Goal: Information Seeking & Learning: Find specific fact

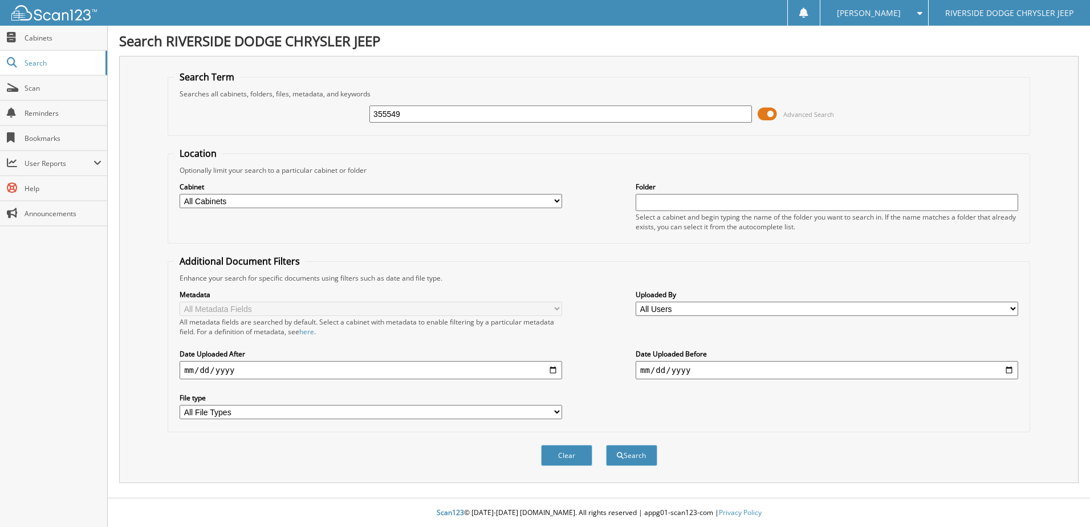
type input "355549"
click at [606, 445] on button "Search" at bounding box center [631, 455] width 51 height 21
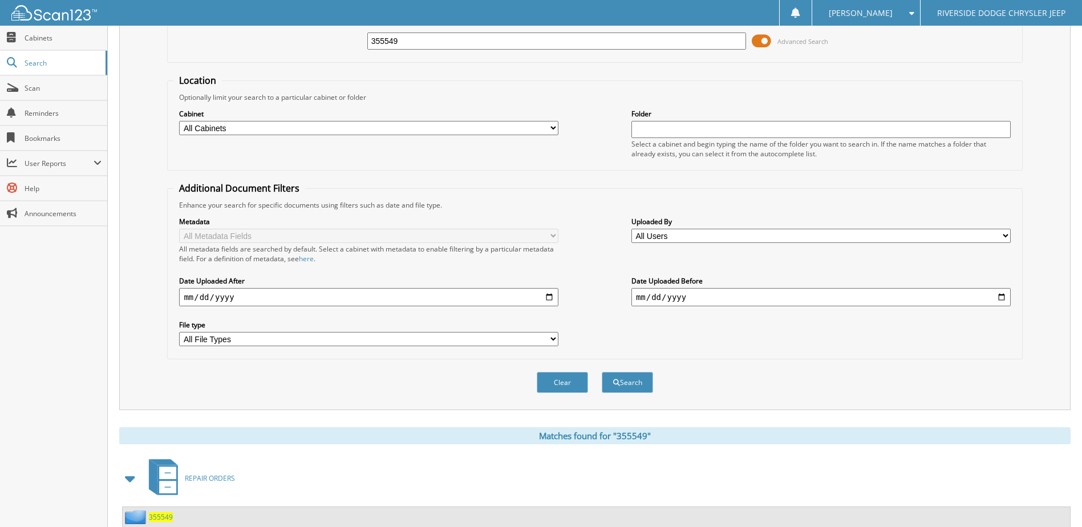
scroll to position [155, 0]
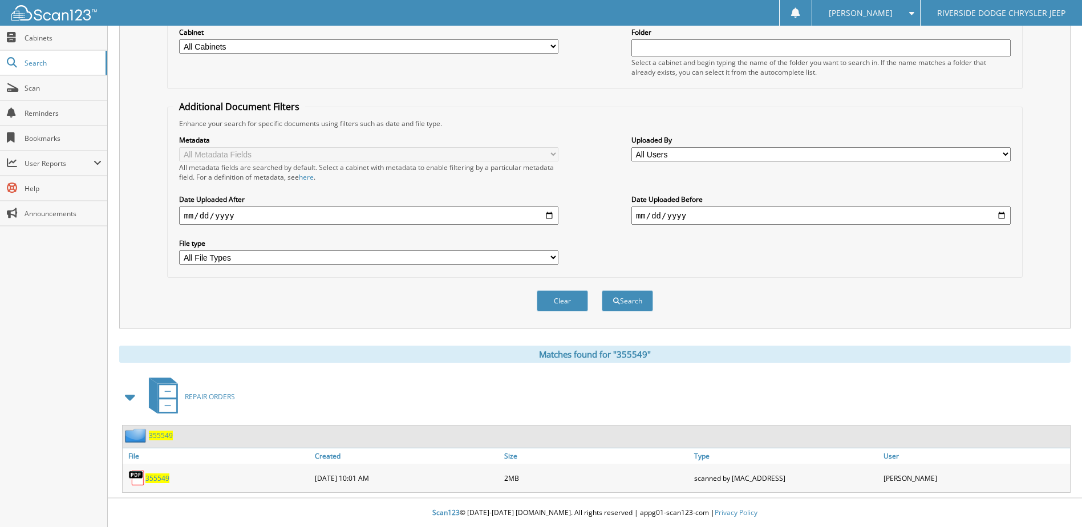
click at [152, 474] on span "355549" at bounding box center [157, 478] width 24 height 10
drag, startPoint x: 168, startPoint y: 477, endPoint x: 189, endPoint y: 458, distance: 28.3
click at [168, 477] on span "355549" at bounding box center [157, 478] width 24 height 10
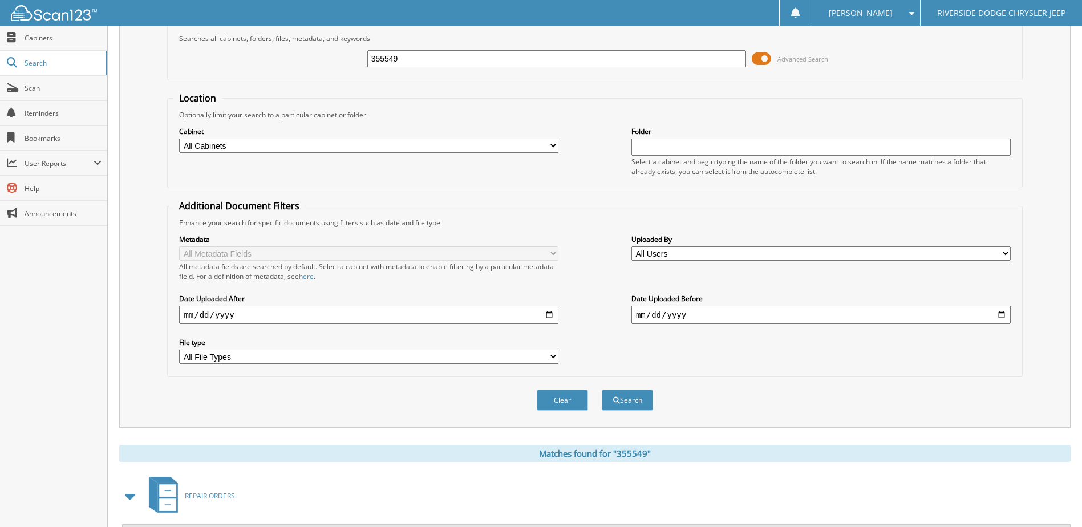
scroll to position [0, 0]
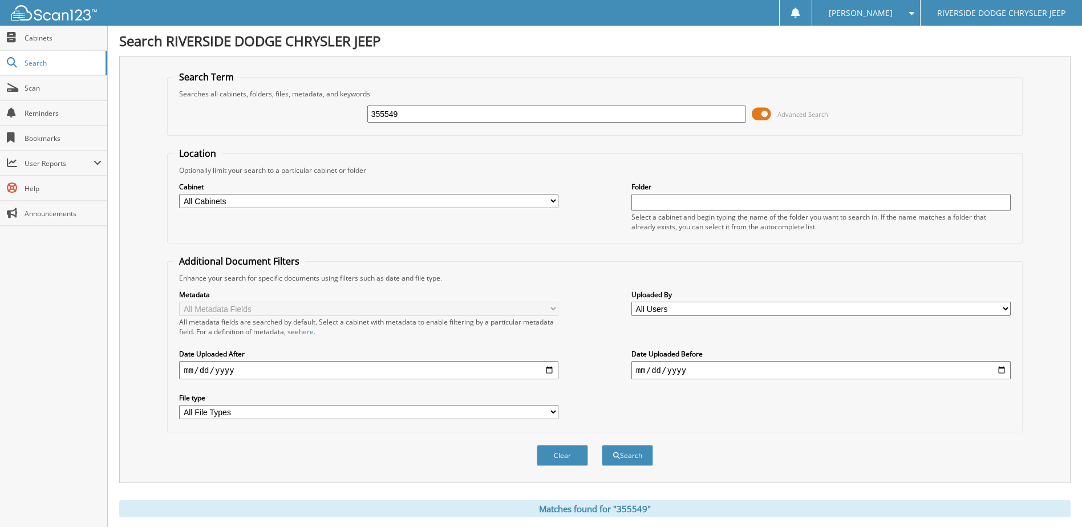
click at [405, 115] on input "355549" at bounding box center [556, 113] width 379 height 17
click at [392, 115] on input "355549" at bounding box center [556, 113] width 379 height 17
type input "355949"
click at [602, 445] on button "Search" at bounding box center [627, 455] width 51 height 21
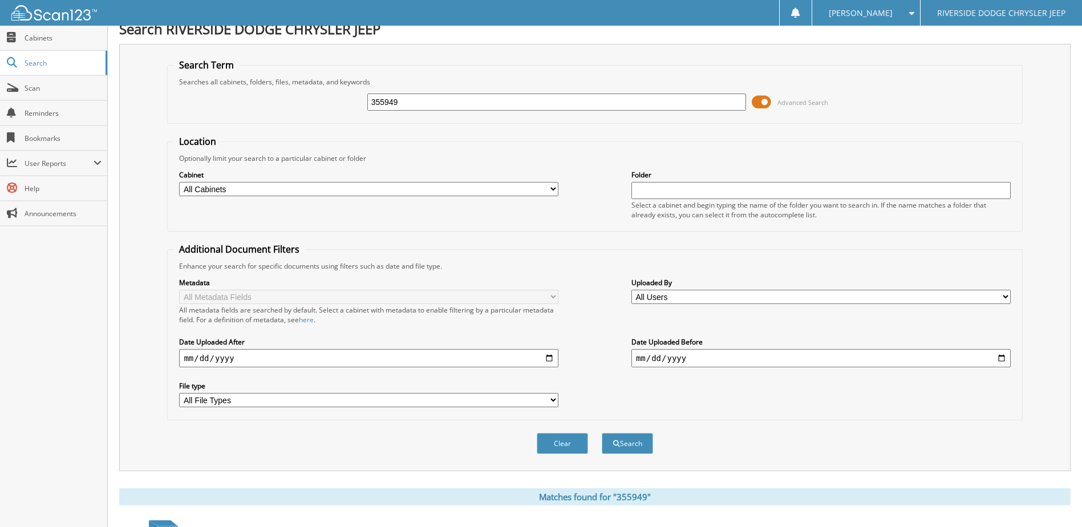
scroll to position [155, 0]
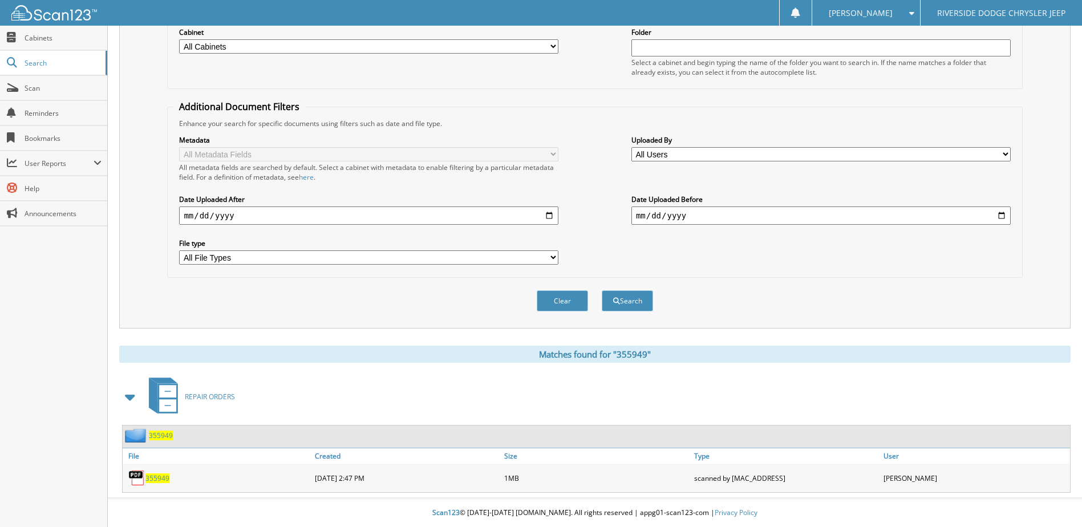
click at [156, 477] on span "355949" at bounding box center [157, 478] width 24 height 10
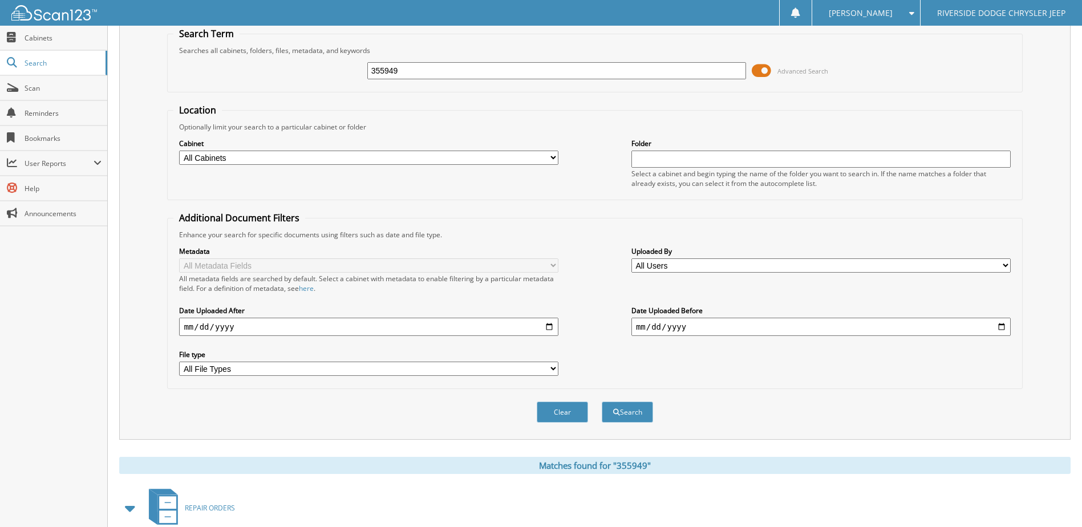
scroll to position [0, 0]
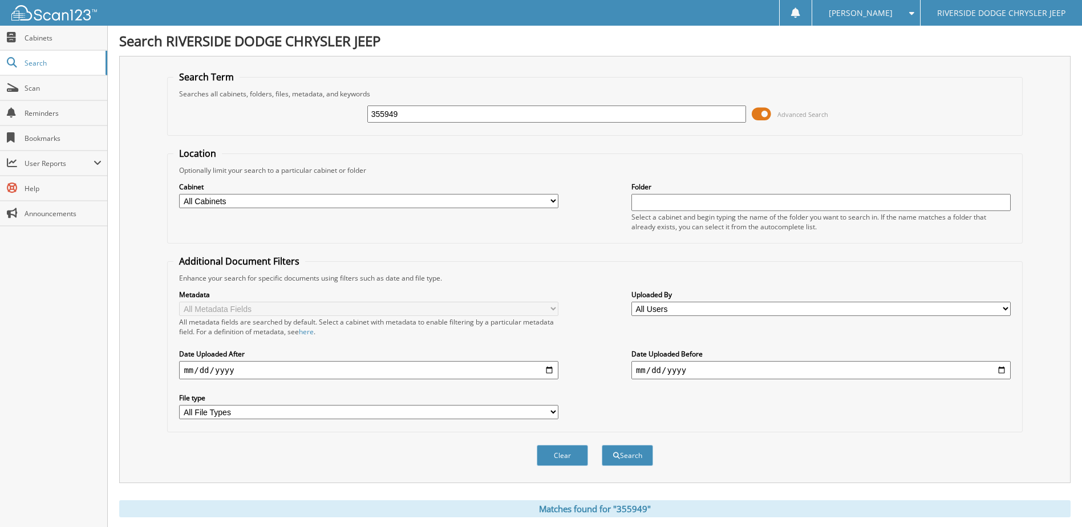
click at [441, 108] on input "355949" at bounding box center [556, 113] width 379 height 17
drag, startPoint x: 443, startPoint y: 109, endPoint x: 385, endPoint y: 122, distance: 58.9
click at [385, 122] on input "355949" at bounding box center [556, 113] width 379 height 17
type input "355893"
click at [602, 445] on button "Search" at bounding box center [627, 455] width 51 height 21
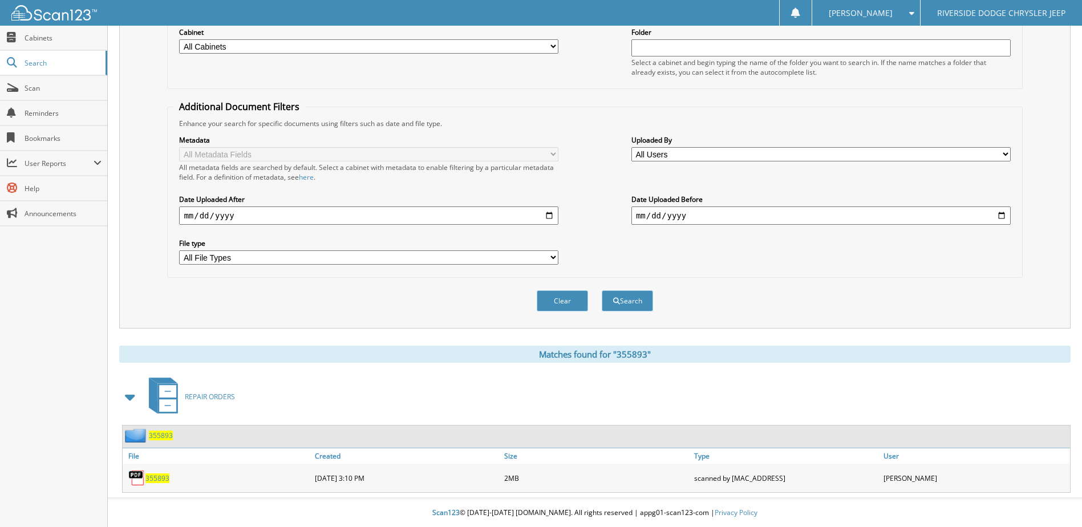
click at [157, 482] on span "355893" at bounding box center [157, 478] width 24 height 10
